Goal: Check status: Check status

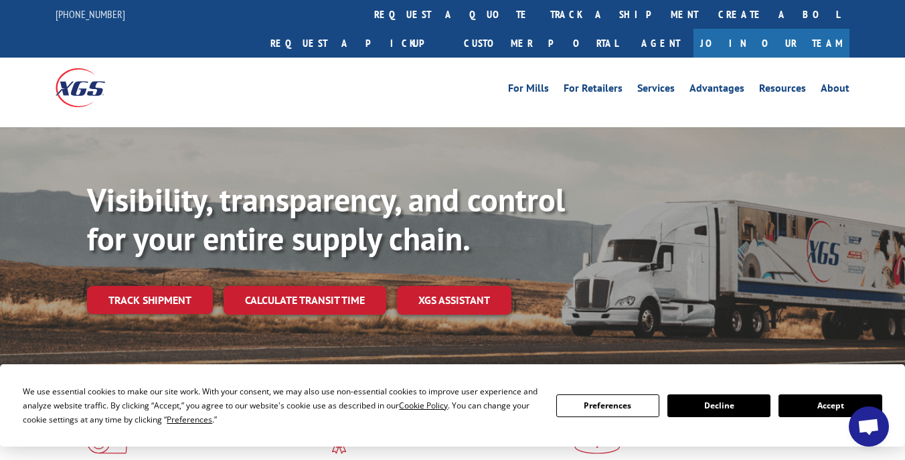
click at [540, 9] on link "track a shipment" at bounding box center [624, 14] width 168 height 29
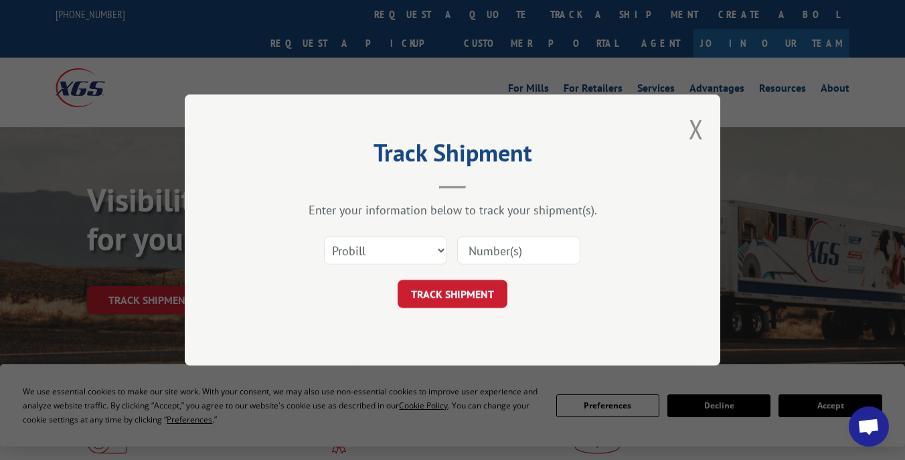
click at [507, 260] on input at bounding box center [518, 250] width 123 height 28
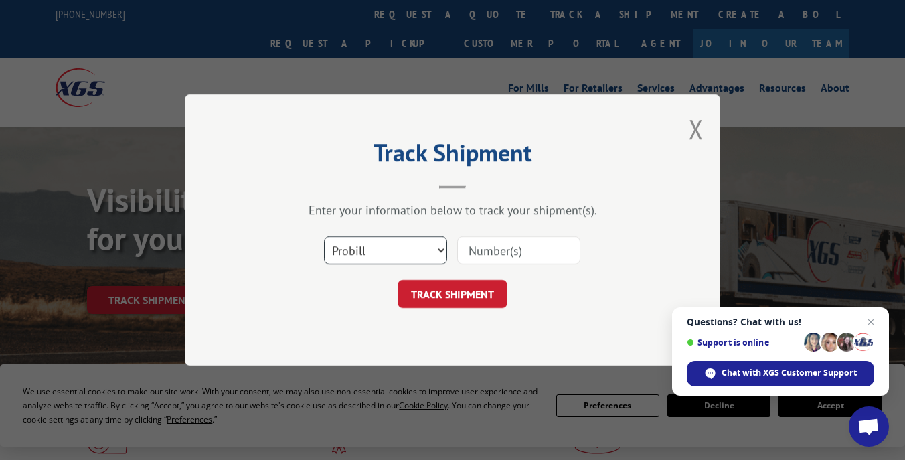
click at [400, 251] on select "Select category... Probill BOL PO" at bounding box center [385, 250] width 123 height 28
select select "bol"
click at [324, 236] on select "Select category... Probill BOL PO" at bounding box center [385, 250] width 123 height 28
click at [484, 254] on input at bounding box center [518, 250] width 123 height 28
paste input "3372668"
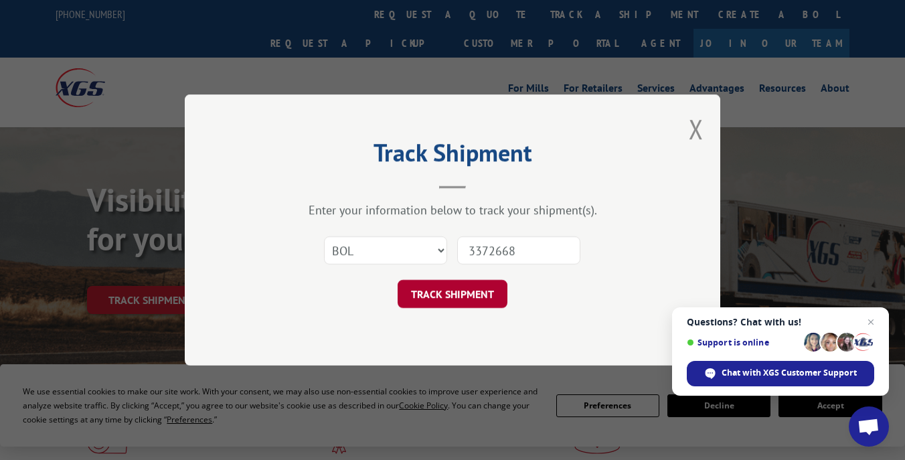
type input "3372668"
click at [465, 291] on button "TRACK SHIPMENT" at bounding box center [453, 294] width 110 height 28
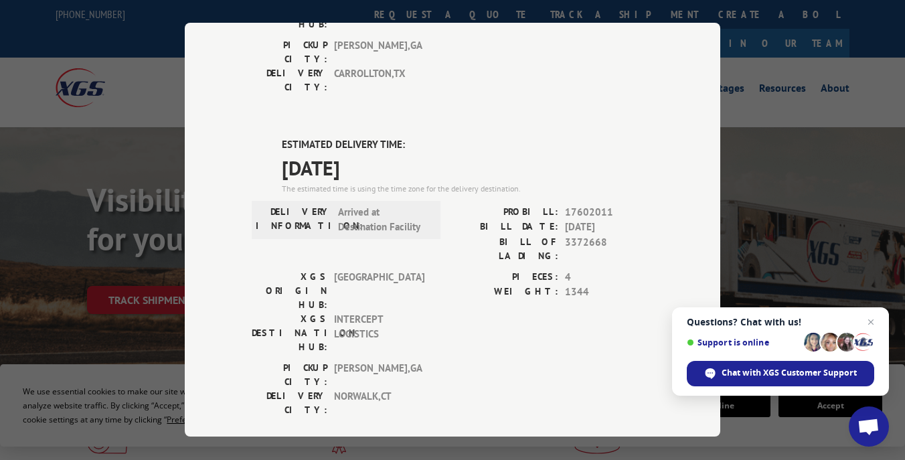
scroll to position [293, 0]
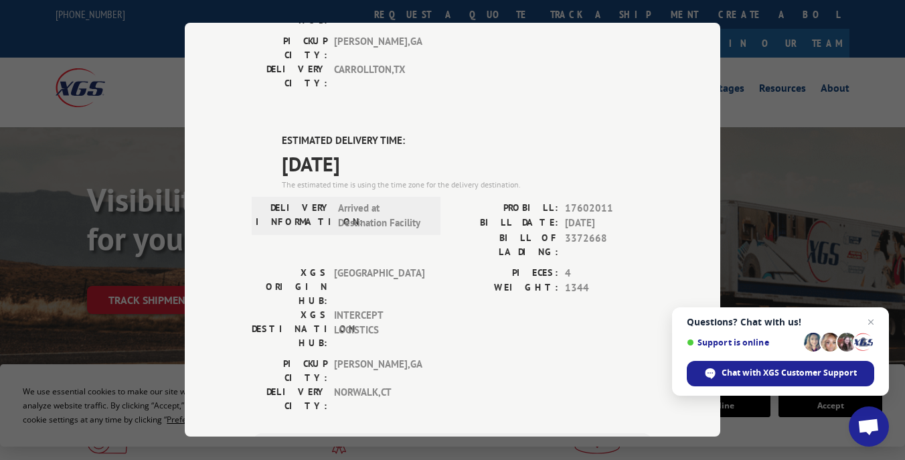
drag, startPoint x: 307, startPoint y: 381, endPoint x: 300, endPoint y: 390, distance: 11.4
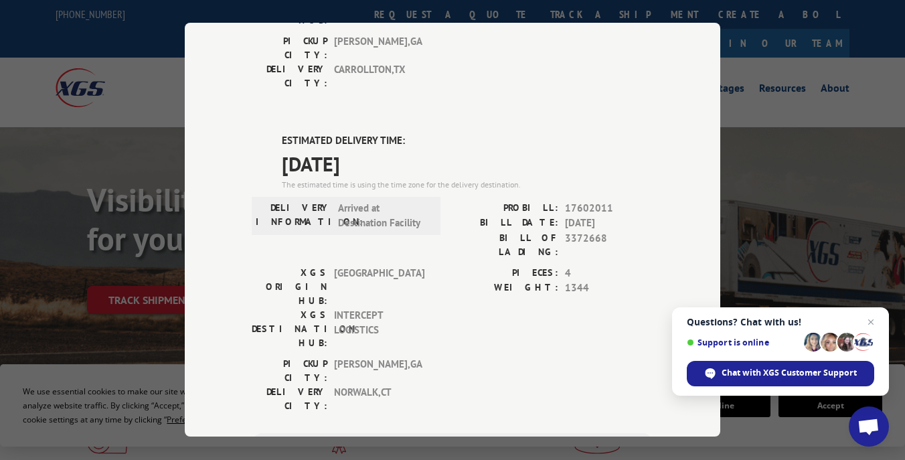
type input "[PHONE_NUMBER]"
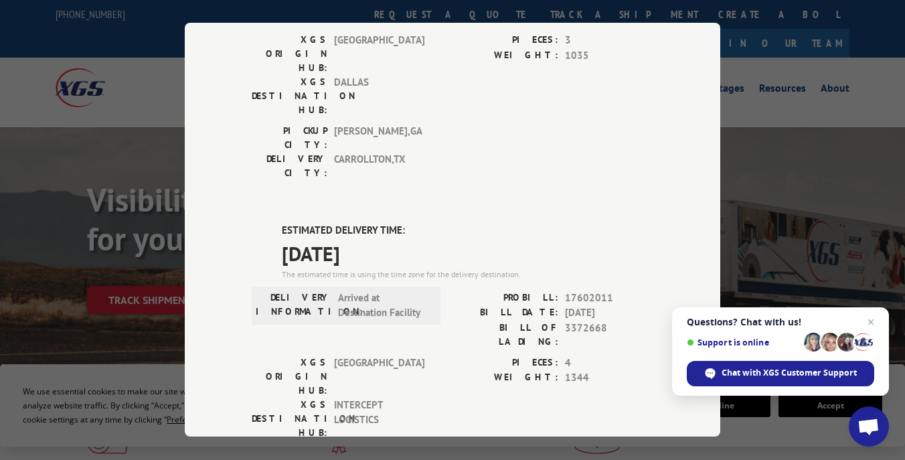
scroll to position [198, 0]
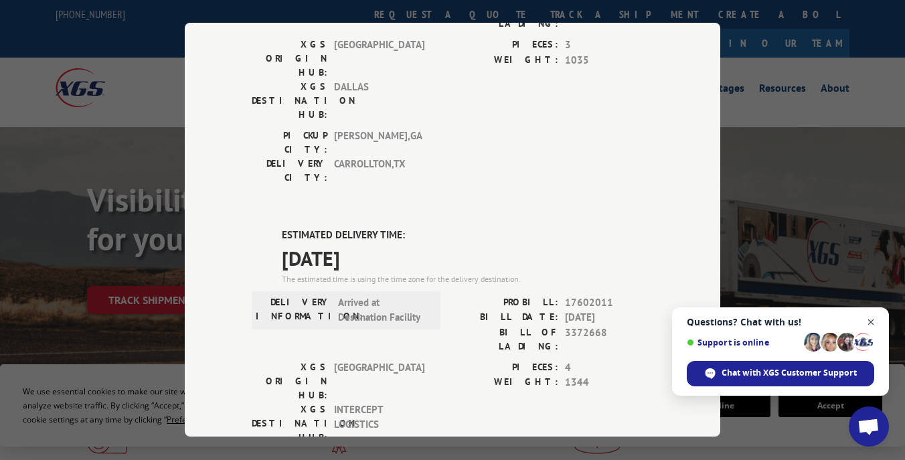
click at [866, 325] on span "Close chat" at bounding box center [871, 322] width 17 height 17
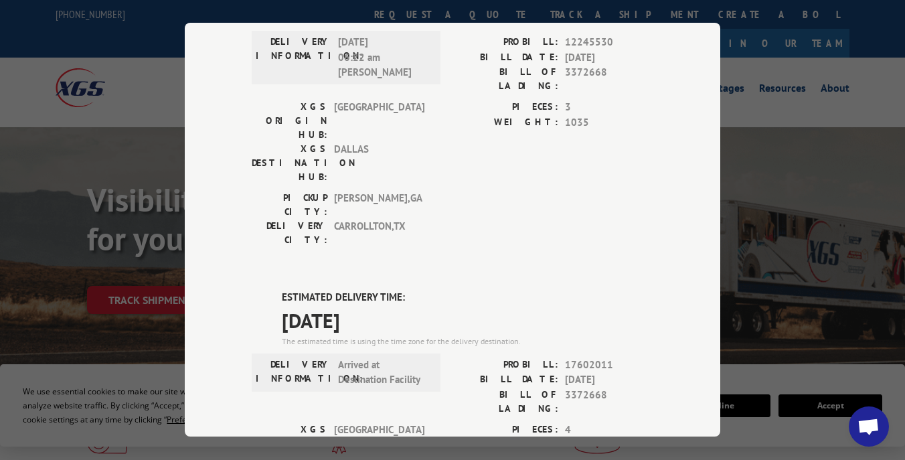
scroll to position [97, 0]
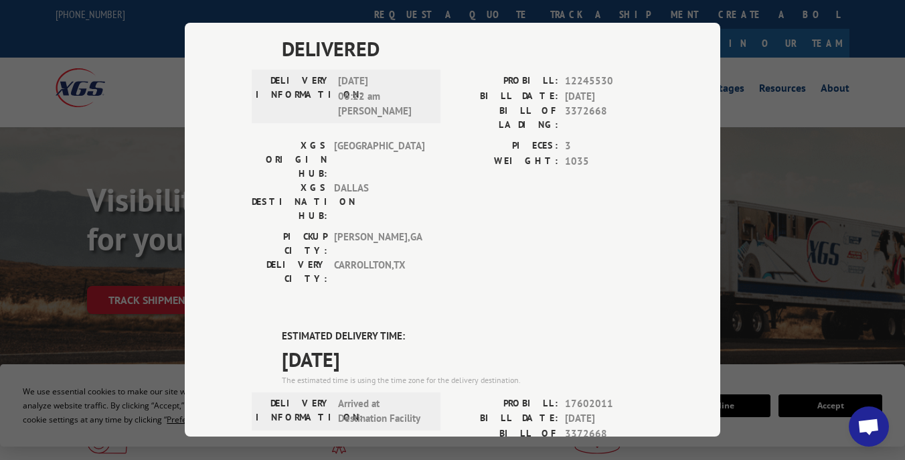
click at [809, 121] on div "Track Shipment DELIVERED DELIVERY INFORMATION: [DATE] 06:22 am [PERSON_NAME] PR…" at bounding box center [452, 230] width 905 height 460
